Goal: Transaction & Acquisition: Purchase product/service

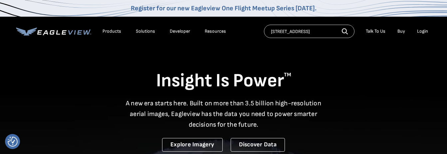
type input "[STREET_ADDRESS]"
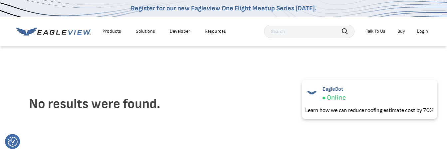
click at [425, 31] on div "Login" at bounding box center [422, 31] width 11 height 6
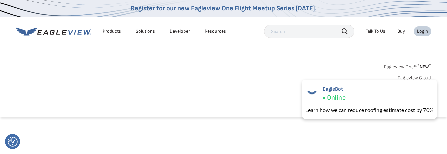
click at [425, 31] on div "Login" at bounding box center [422, 31] width 11 height 6
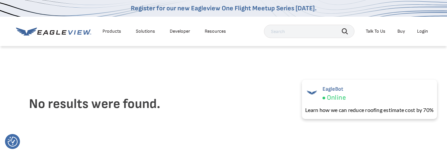
click at [421, 33] on div "Login" at bounding box center [422, 31] width 11 height 6
click at [400, 33] on link "Buy" at bounding box center [401, 31] width 8 height 6
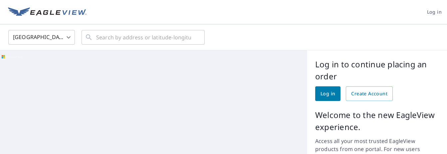
click at [334, 97] on link "Log in" at bounding box center [327, 93] width 25 height 15
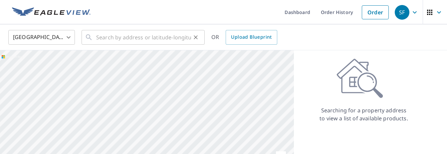
click at [162, 40] on input "text" at bounding box center [143, 37] width 95 height 19
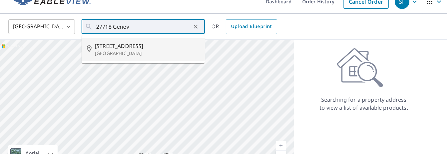
click at [129, 44] on span "[STREET_ADDRESS]" at bounding box center [147, 46] width 104 height 8
type input "27718 Geneva Hills Ln Spring, TX 77386"
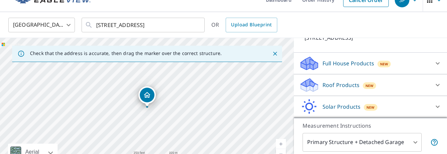
scroll to position [53, 0]
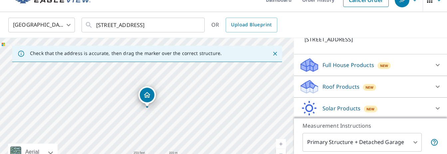
click at [147, 106] on div at bounding box center [147, 106] width 3 height 3
click at [149, 107] on div "27718 Geneva Hills Ln Spring, TX 77386" at bounding box center [147, 108] width 294 height 140
click at [145, 99] on div "Dropped pin, building 1, Residential property, 27718 Geneva Hills Ln Spring, TX…" at bounding box center [147, 94] width 15 height 15
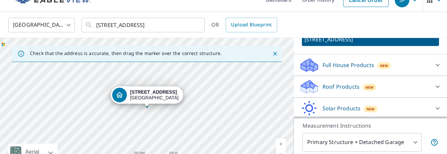
click at [145, 99] on div "27718 Geneva Hills Ln Spring, TX 77386" at bounding box center [154, 94] width 49 height 11
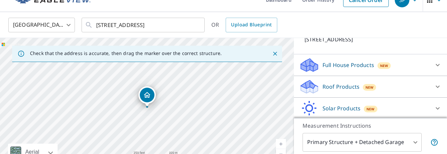
click at [145, 94] on icon "Dropped pin, building 1, Residential property, 27718 Geneva Hills Ln Spring, TX…" at bounding box center [147, 95] width 8 height 8
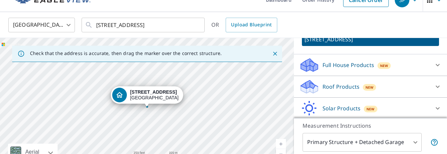
click at [145, 94] on div "27718 Geneva Hills Ln Spring, TX 77386" at bounding box center [154, 94] width 49 height 11
click at [147, 109] on div "27718 Geneva Hills Ln Spring, TX 77386" at bounding box center [147, 108] width 294 height 140
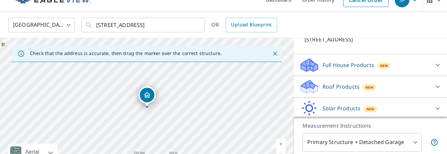
click at [147, 109] on div "27718 Geneva Hills Ln Spring, TX 77386" at bounding box center [147, 108] width 294 height 140
click at [146, 107] on div at bounding box center [147, 106] width 3 height 3
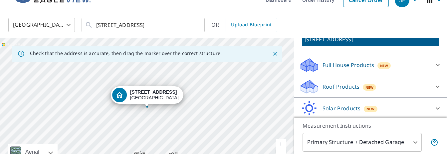
click at [146, 107] on div at bounding box center [147, 106] width 3 height 3
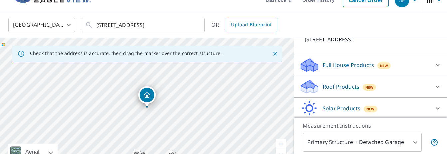
click at [334, 86] on p "Roof Products" at bounding box center [340, 86] width 37 height 8
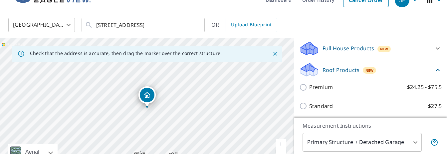
scroll to position [72, 0]
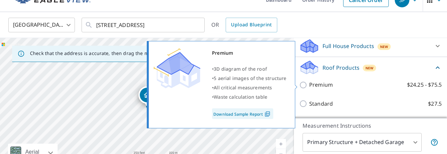
click at [304, 85] on input "Premium $24.25 - $75.5" at bounding box center [304, 85] width 10 height 8
checkbox input "true"
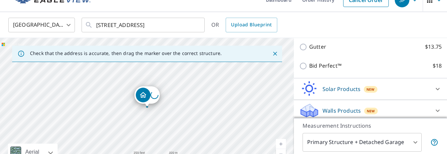
scroll to position [189, 0]
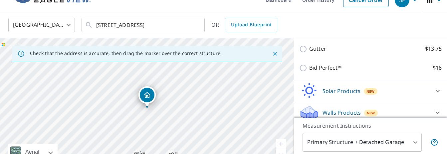
click at [145, 95] on icon "Dropped pin, building 1, Residential property, 27718 Geneva Hills Ln Spring, TX…" at bounding box center [147, 95] width 7 height 6
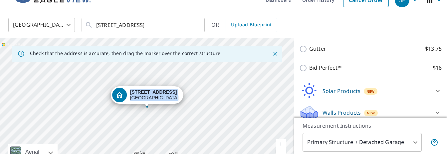
click at [281, 142] on link "Current Level 17, Zoom In" at bounding box center [281, 144] width 10 height 10
click at [281, 142] on link "Current Level 19, Zoom In" at bounding box center [281, 144] width 10 height 10
click at [281, 142] on link "Current Level 19, Zoom In Disabled" at bounding box center [281, 144] width 10 height 10
click at [154, 106] on div "27718 Geneva Hills Ln Spring, TX 77386" at bounding box center [147, 96] width 73 height 21
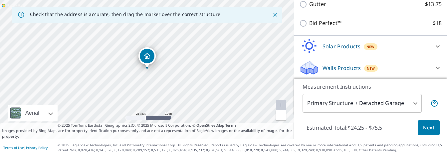
scroll to position [53, 0]
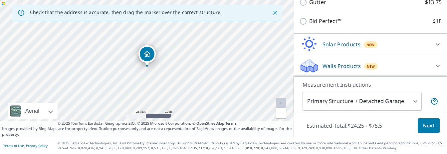
click at [435, 129] on button "Next" at bounding box center [428, 125] width 22 height 15
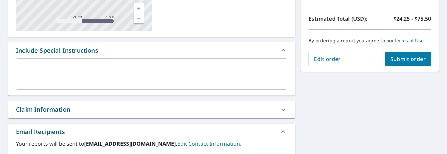
scroll to position [161, 0]
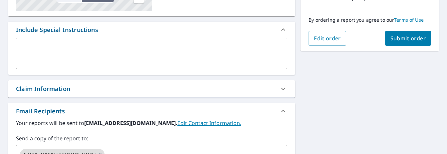
click at [408, 43] on button "Submit order" at bounding box center [408, 38] width 46 height 15
